Goal: Task Accomplishment & Management: Complete application form

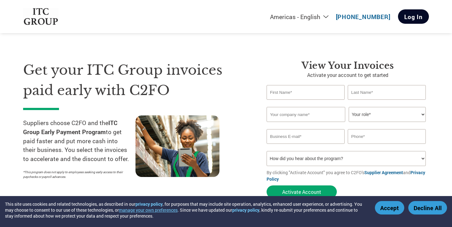
click at [404, 19] on link "Log In" at bounding box center [413, 16] width 31 height 14
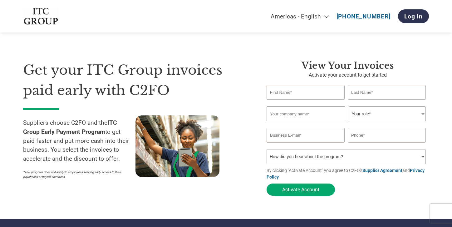
click at [292, 92] on input "text" at bounding box center [306, 92] width 78 height 15
type input "Nilesh"
type input "Mehta"
type input "Native Communications"
select select "CFO"
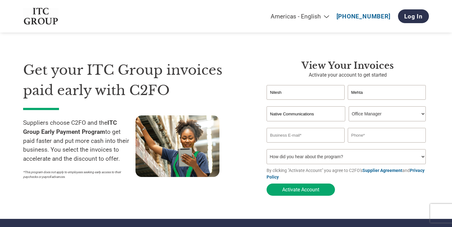
select select "ACCOUNTS_RECEIVABLE"
click at [282, 139] on input "email" at bounding box center [306, 135] width 78 height 15
type input "[EMAIL_ADDRESS][DOMAIN_NAME]"
type input "9819967336"
click at [296, 160] on select "How did you hear about the program? Received a letter Email Social Media Online…" at bounding box center [346, 156] width 159 height 15
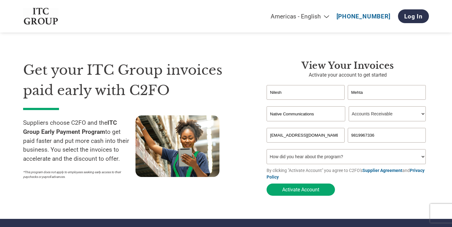
select select "Email"
click at [267, 150] on select "How did you hear about the program? Received a letter Email Social Media Online…" at bounding box center [346, 156] width 159 height 15
click at [297, 191] on button "Activate Account" at bounding box center [301, 189] width 68 height 12
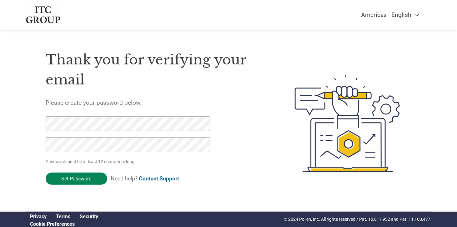
click at [80, 175] on input "Set Password" at bounding box center [77, 178] width 62 height 12
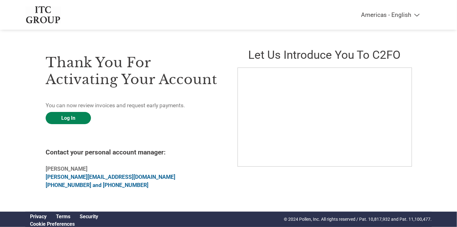
click at [54, 116] on link "Log In" at bounding box center [68, 118] width 45 height 12
